Goal: Communication & Community: Connect with others

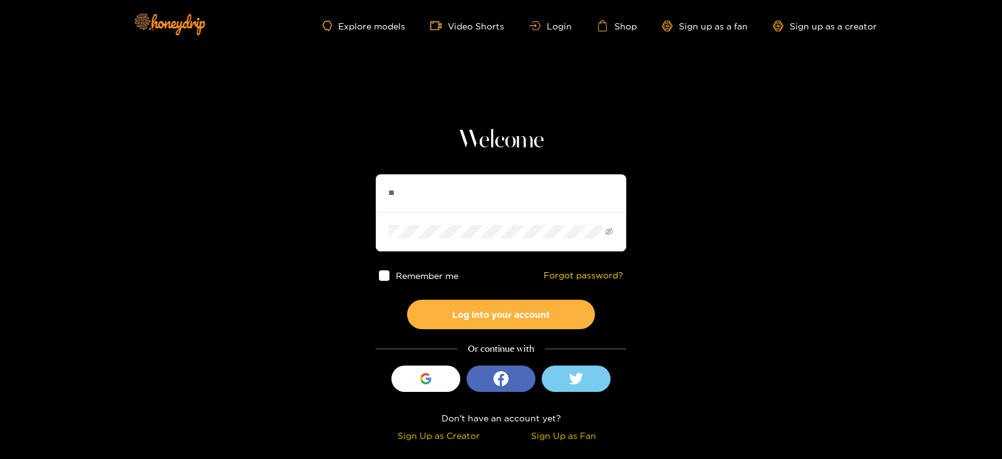
type input "*********"
click at [407, 299] on button "Log into your account" at bounding box center [501, 313] width 188 height 29
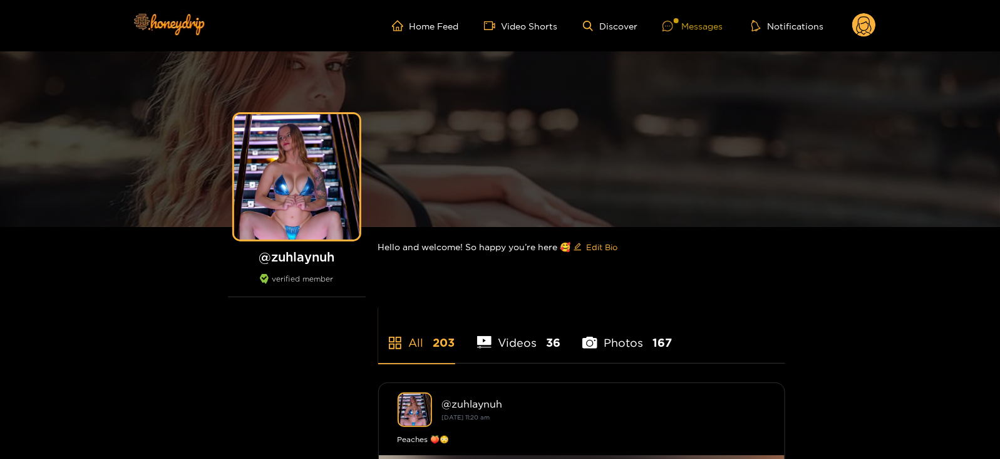
click at [700, 27] on div "Messages" at bounding box center [693, 26] width 60 height 14
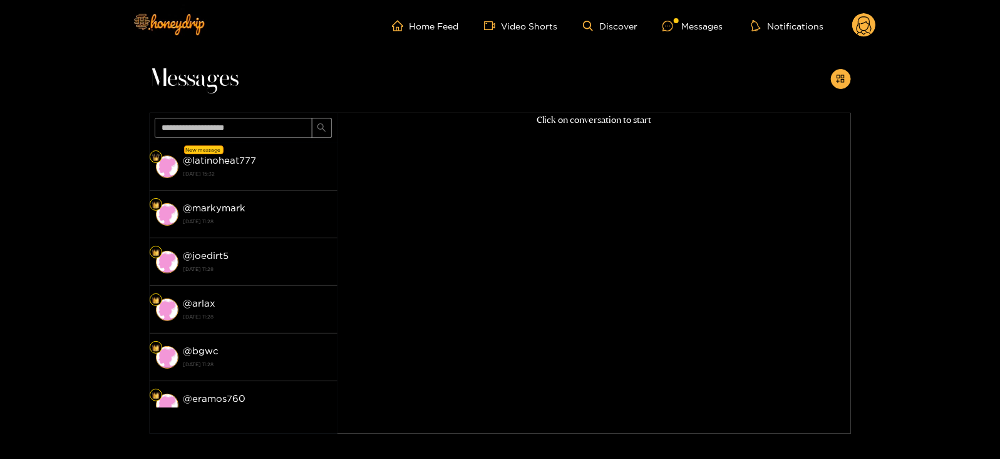
click at [207, 162] on strong "@ latinoheat777" at bounding box center [220, 160] width 73 height 11
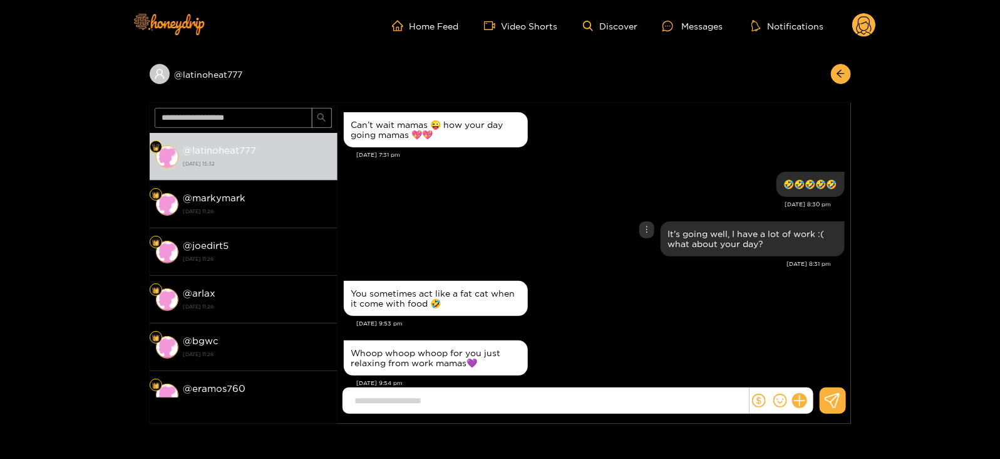
scroll to position [1196, 0]
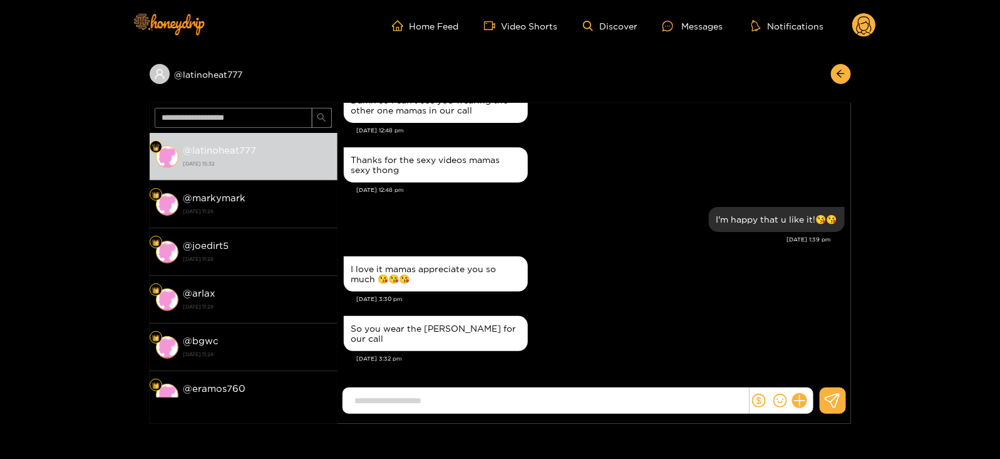
click at [864, 31] on circle at bounding box center [865, 25] width 24 height 24
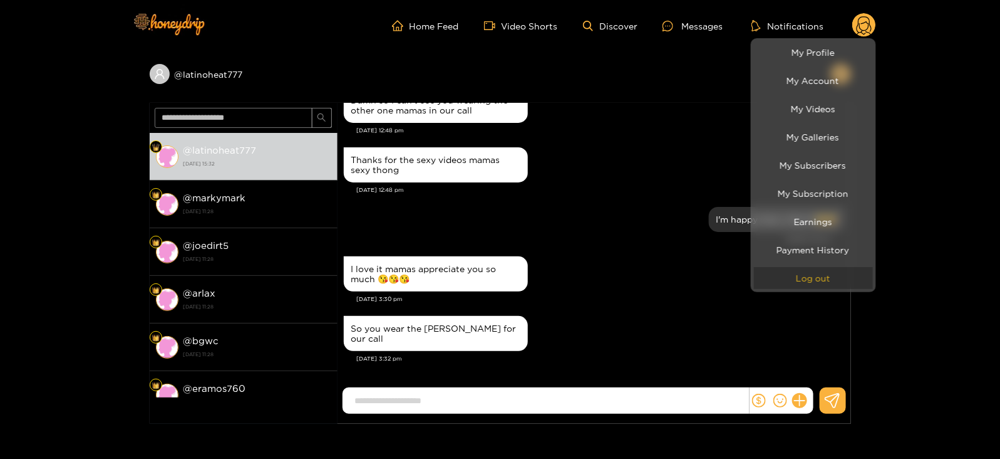
click at [796, 273] on button "Log out" at bounding box center [813, 278] width 119 height 22
